Goal: Use online tool/utility: Utilize a website feature to perform a specific function

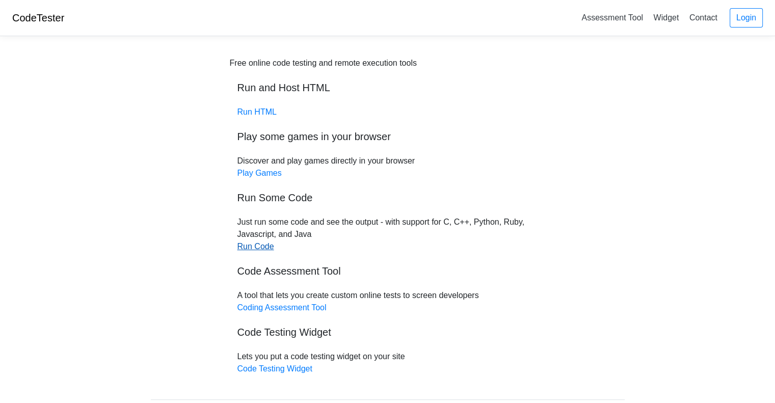
click at [264, 248] on link "Run Code" at bounding box center [255, 246] width 37 height 9
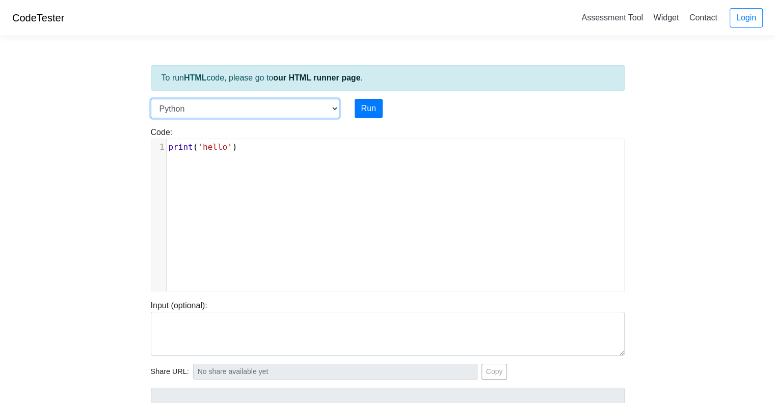
click at [332, 107] on select "C C++ Go Java Javascript Python Ruby" at bounding box center [245, 108] width 188 height 19
select select "c"
click at [151, 99] on select "C C++ Go Java Javascript Python Ruby" at bounding box center [245, 108] width 188 height 19
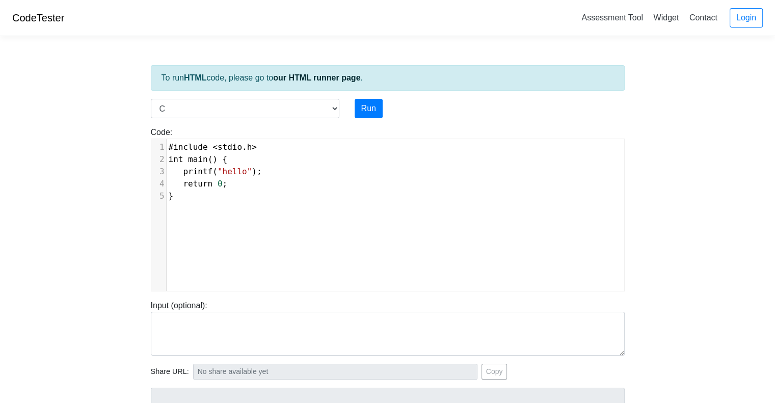
click at [365, 170] on pre "printf ( "hello" );" at bounding box center [399, 172] width 465 height 12
type textarea "#include <stdio.h> int main() { printf("hello"); return 0; }"
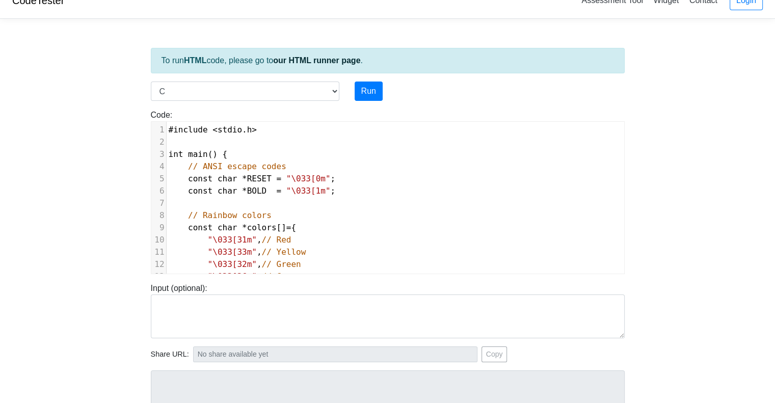
scroll to position [0, 0]
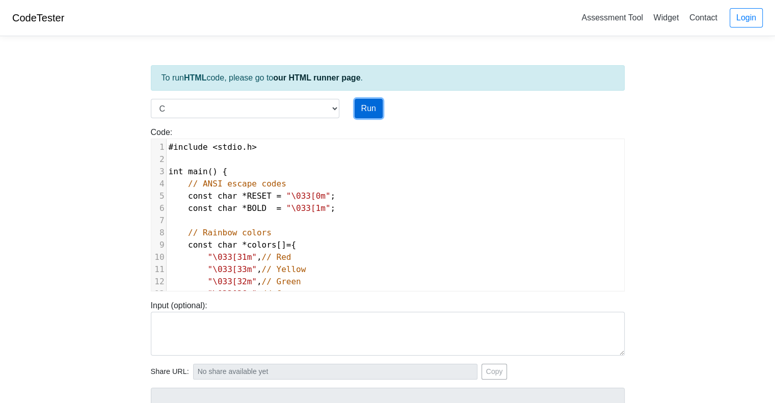
click at [367, 110] on button "Run" at bounding box center [368, 108] width 28 height 19
type input "https://codetester.io/runner?s=GJXedpmLlR"
type textarea "**********"
click at [371, 203] on pre "const char * BOLD = "\033[1m" ;" at bounding box center [395, 208] width 457 height 12
type textarea "**********"
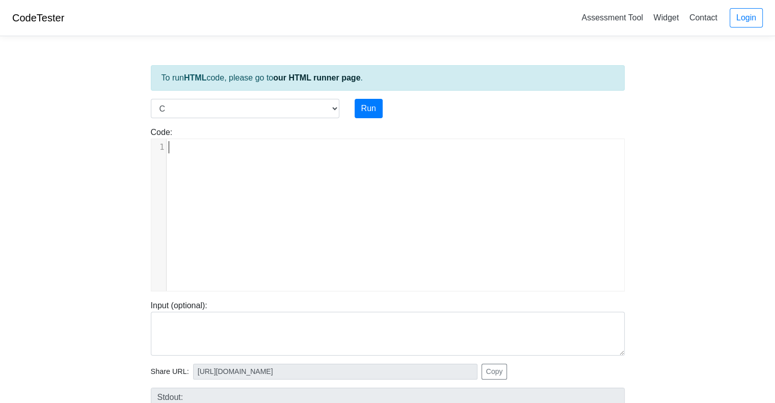
scroll to position [96, 0]
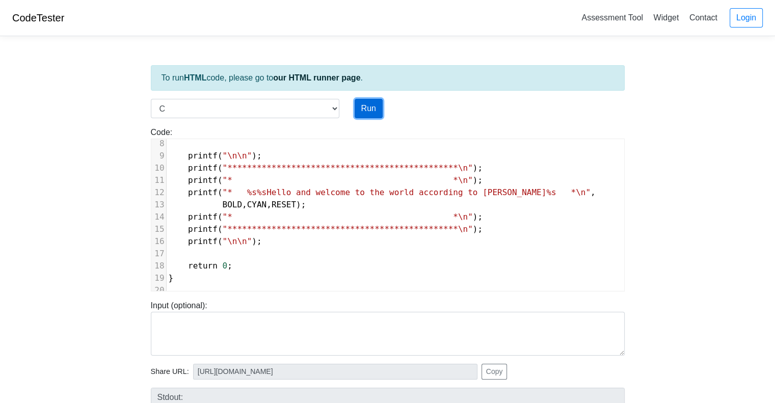
click at [364, 108] on button "Run" at bounding box center [368, 108] width 28 height 19
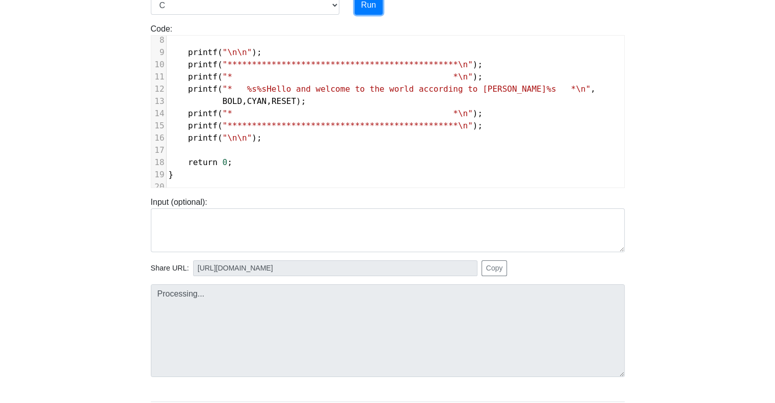
scroll to position [104, 0]
type input "https://codetester.io/runner?s=e0zyd1OZXb"
type textarea "**********"
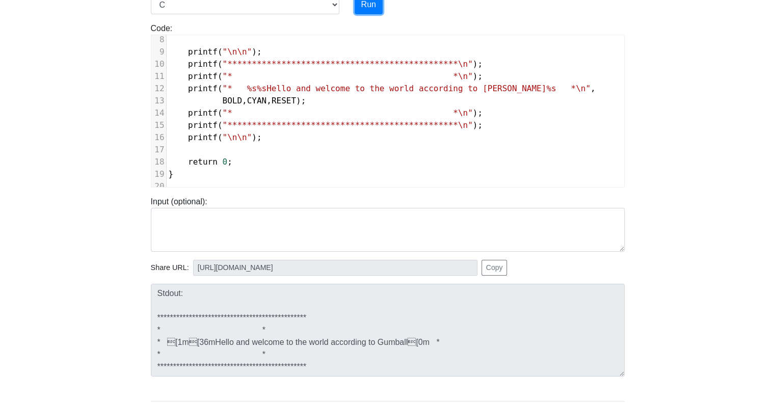
scroll to position [24, 0]
click at [489, 266] on button "Copy" at bounding box center [494, 268] width 26 height 16
click at [359, 157] on pre "return 0 ;" at bounding box center [395, 162] width 457 height 12
type textarea "**********"
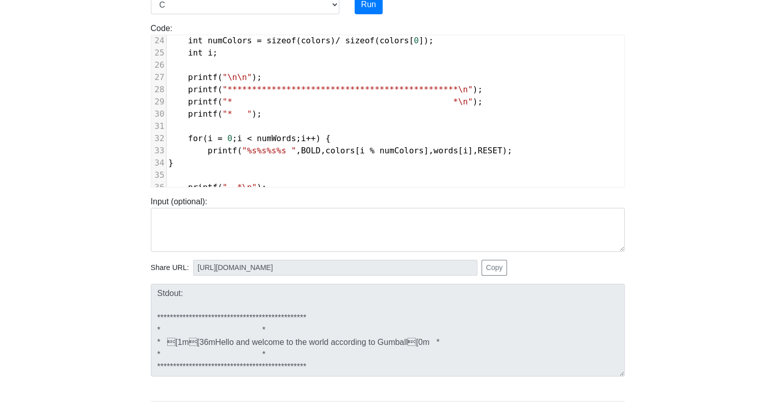
scroll to position [283, 0]
click at [374, 8] on button "Run" at bounding box center [368, 4] width 28 height 19
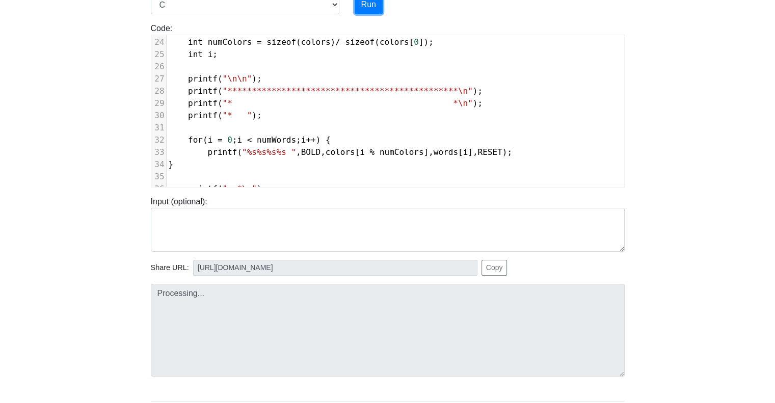
type input "https://codetester.io/runner?s=n0lmJdvpXe"
type textarea "**********"
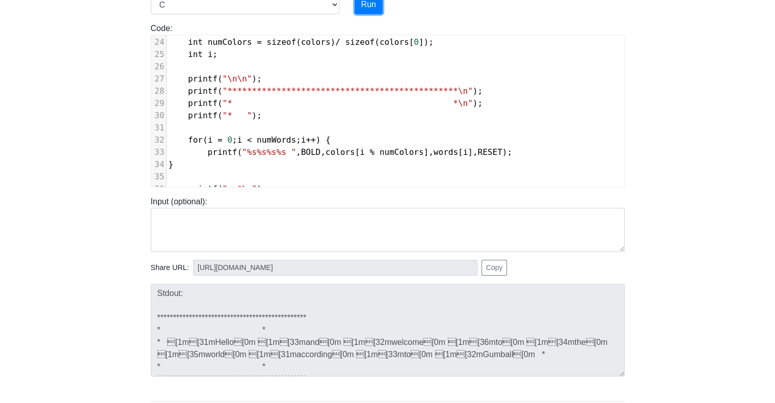
scroll to position [163, 0]
